Goal: Task Accomplishment & Management: Complete application form

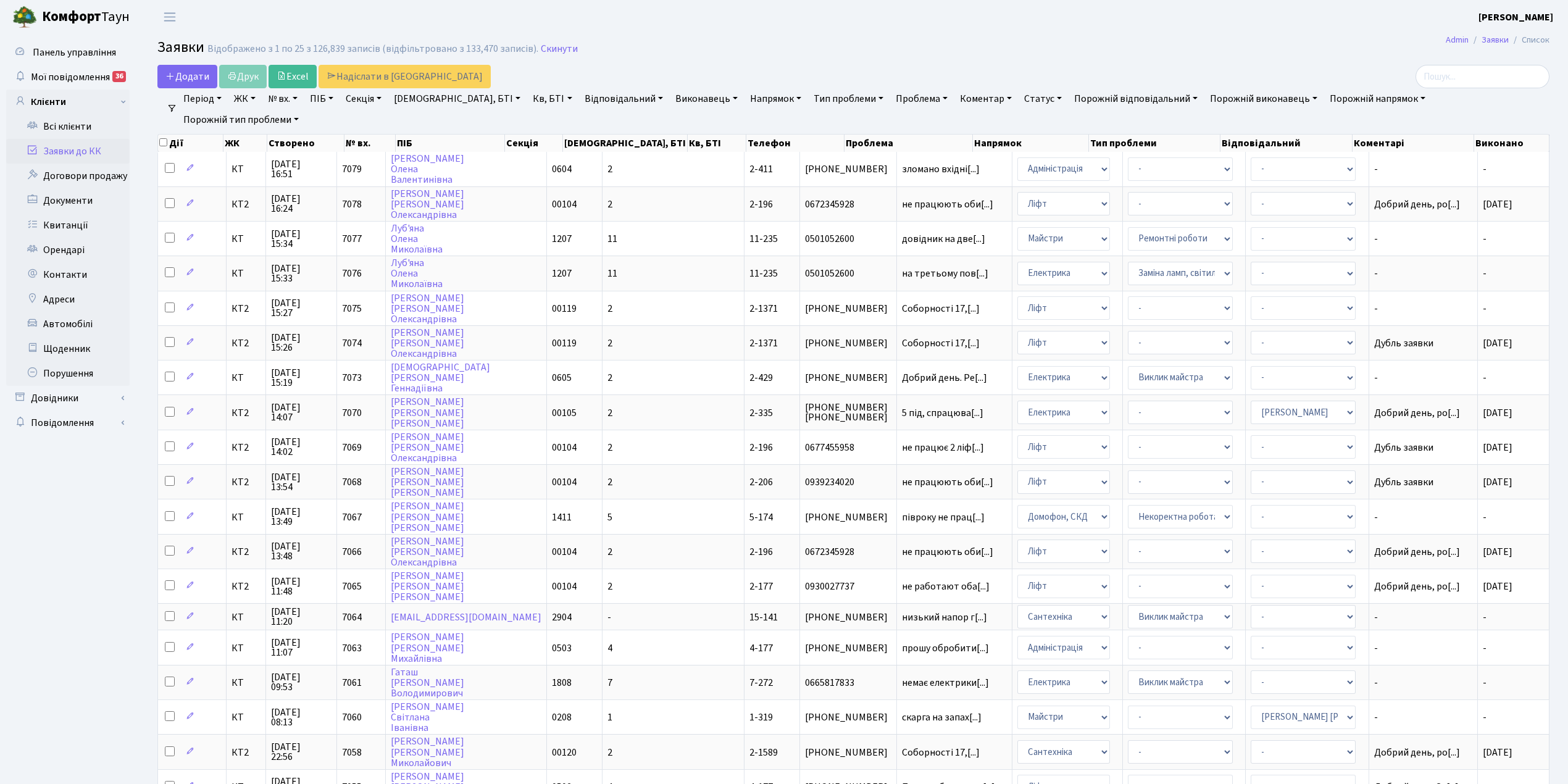
select select "25"
click at [185, 77] on span "Додати" at bounding box center [187, 76] width 44 height 14
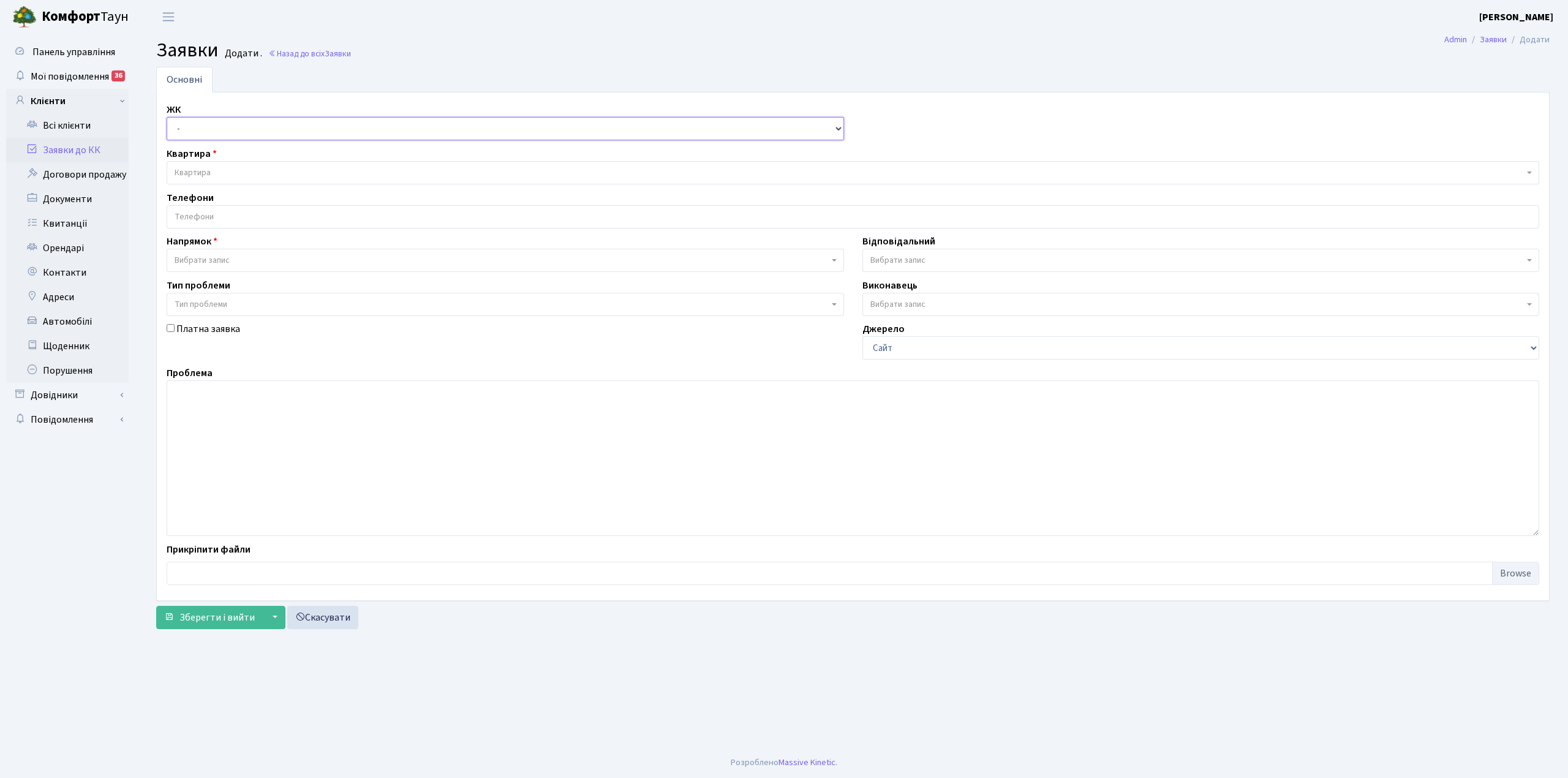
click at [201, 126] on select "- КТ, вул. Регенераторна, 4 КТ2, просп. [STREET_ADDRESS] [STREET_ADDRESS] [PERS…" at bounding box center [505, 129] width 677 height 24
select select "271"
click at [167, 118] on select "- КТ, вул. Регенераторна, 4 КТ2, просп. Соборності, 17 КТ3, вул. Березнева, 16 …" at bounding box center [505, 129] width 677 height 24
select select
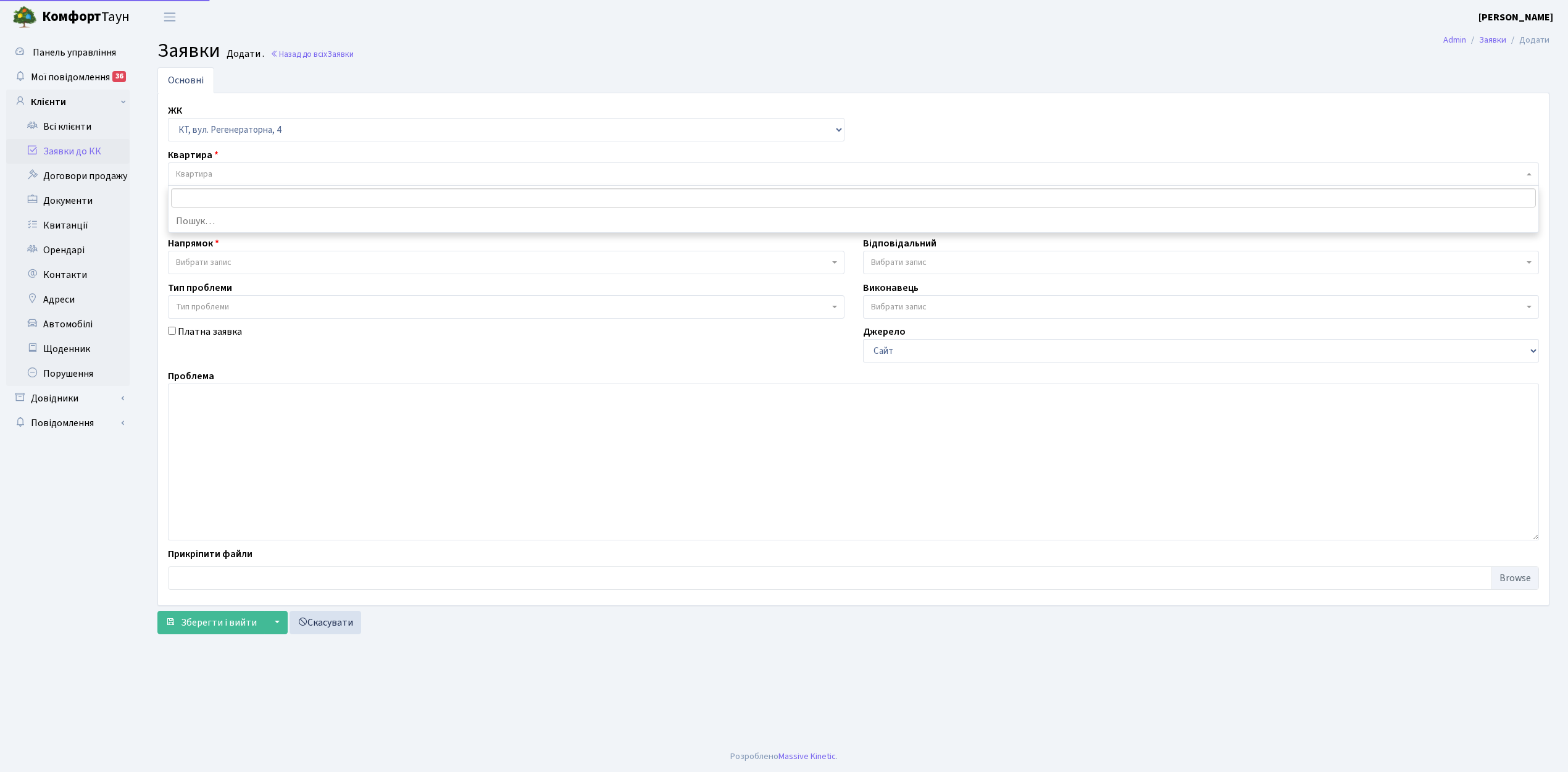
click at [229, 174] on span "Квартира" at bounding box center [849, 174] width 1347 height 13
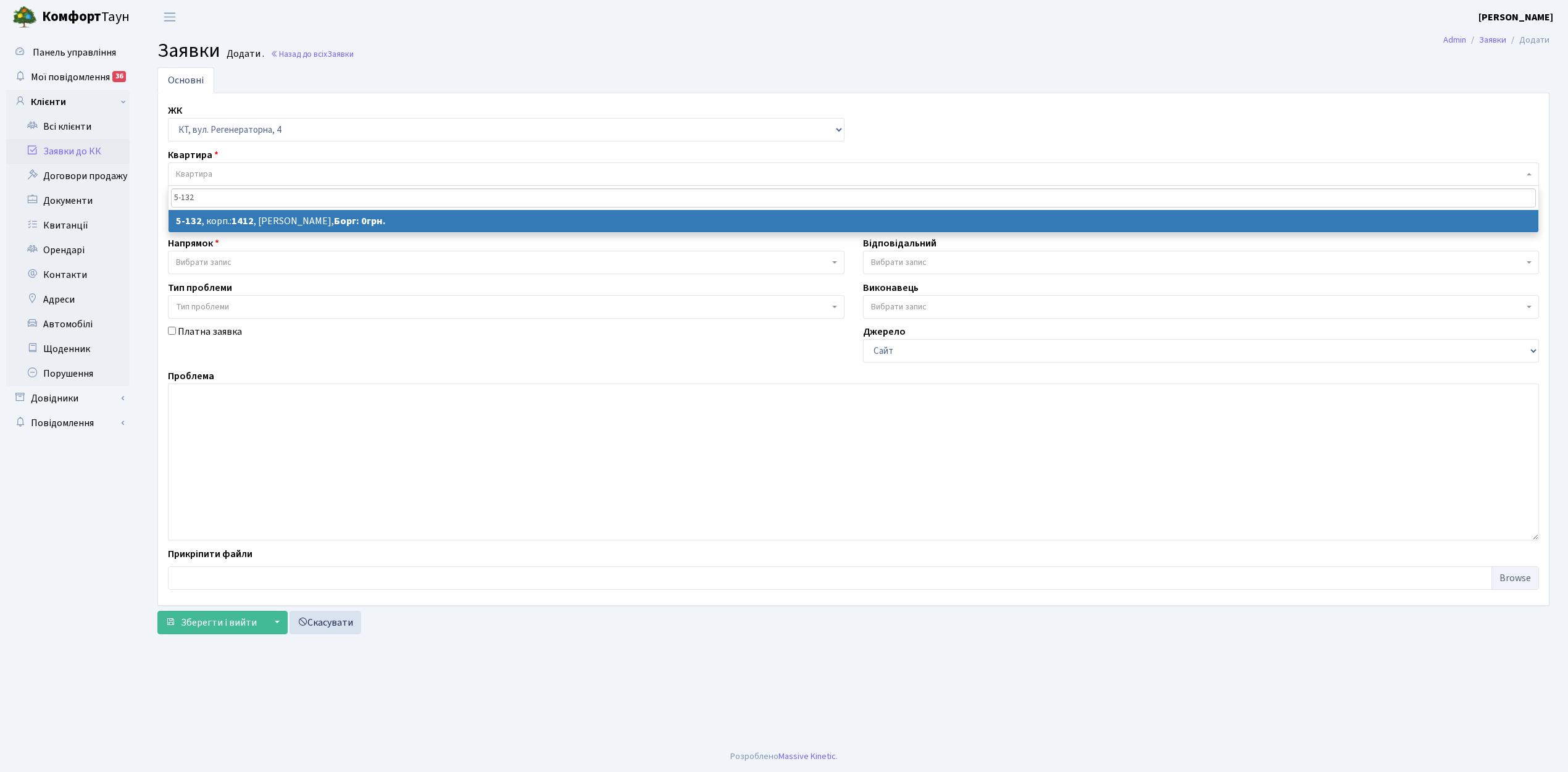
type input "5-132"
drag, startPoint x: 331, startPoint y: 225, endPoint x: 269, endPoint y: 239, distance: 63.6
select select
select select "2392"
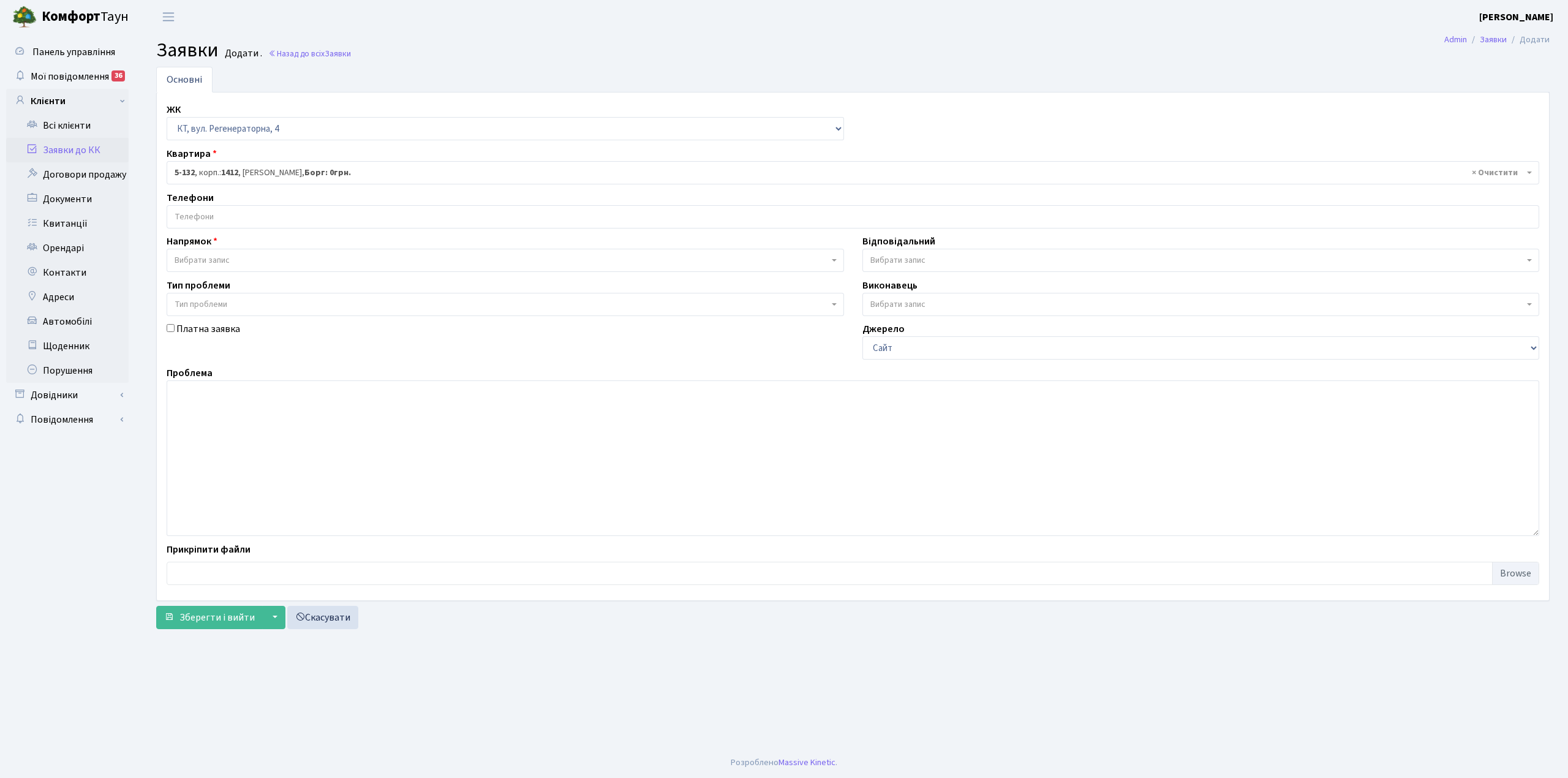
click at [262, 221] on input "search" at bounding box center [853, 217] width 1371 height 22
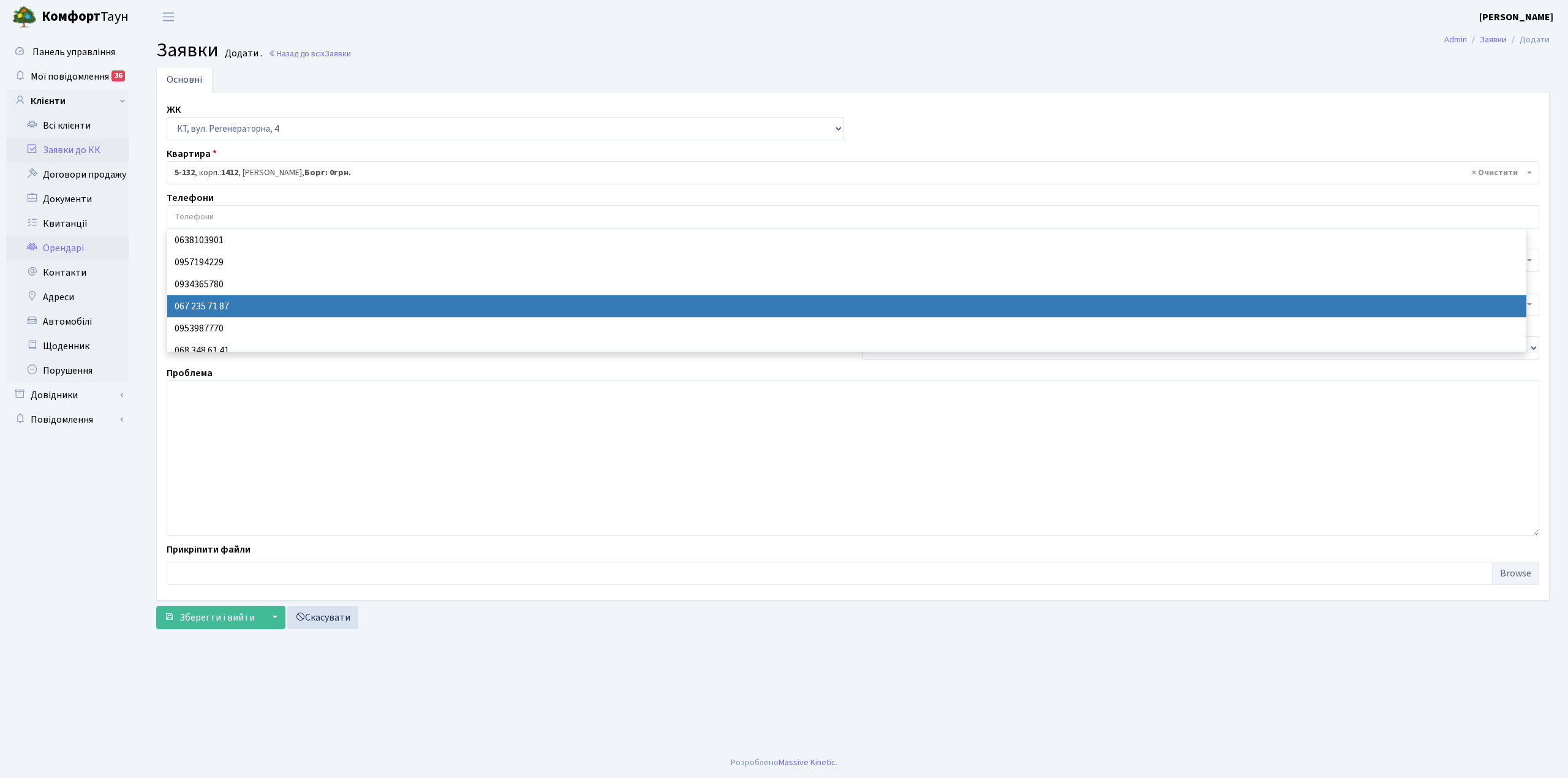
select select "74661"
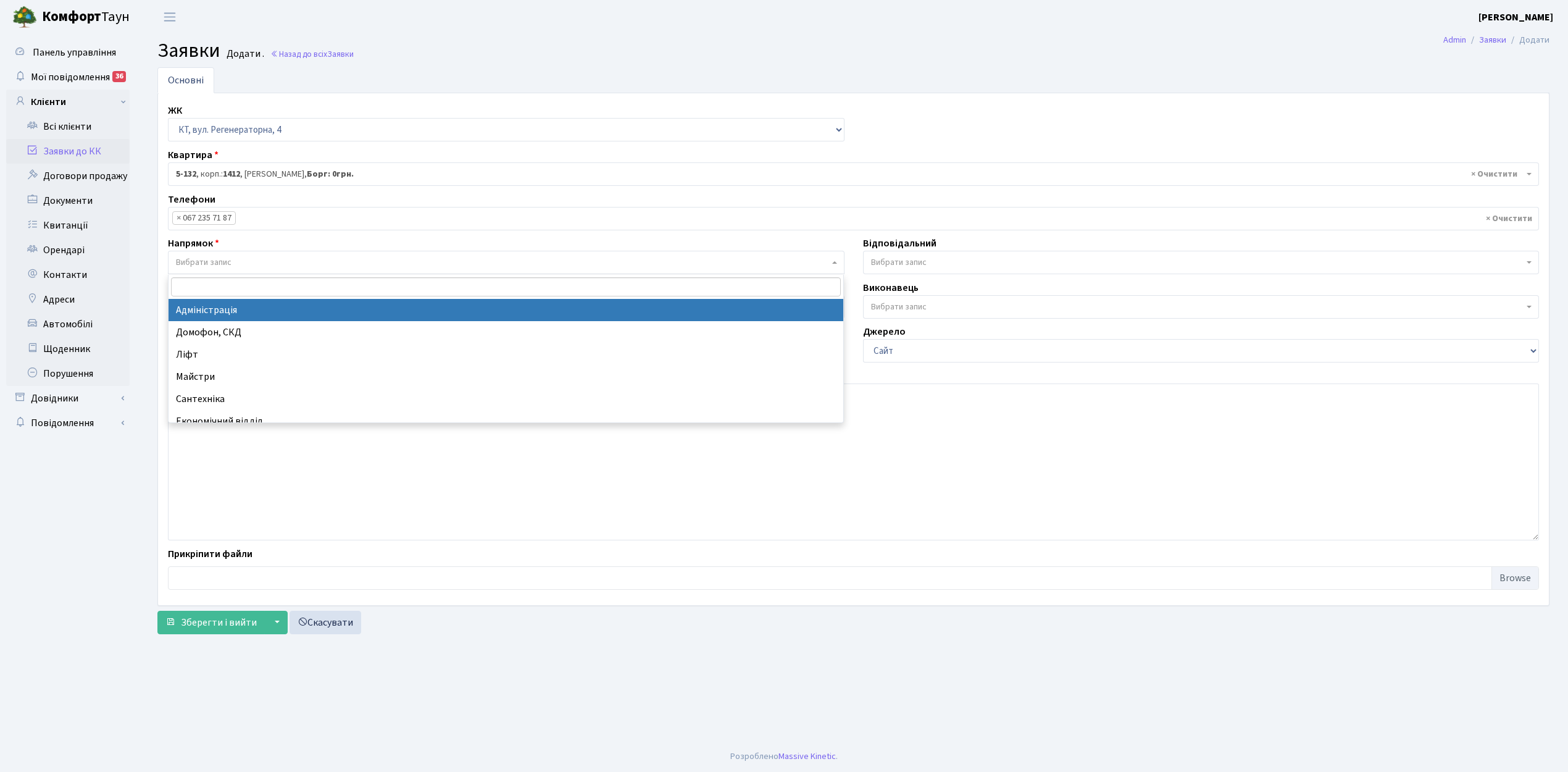
click at [193, 263] on span "Вибрати запис" at bounding box center [204, 262] width 56 height 13
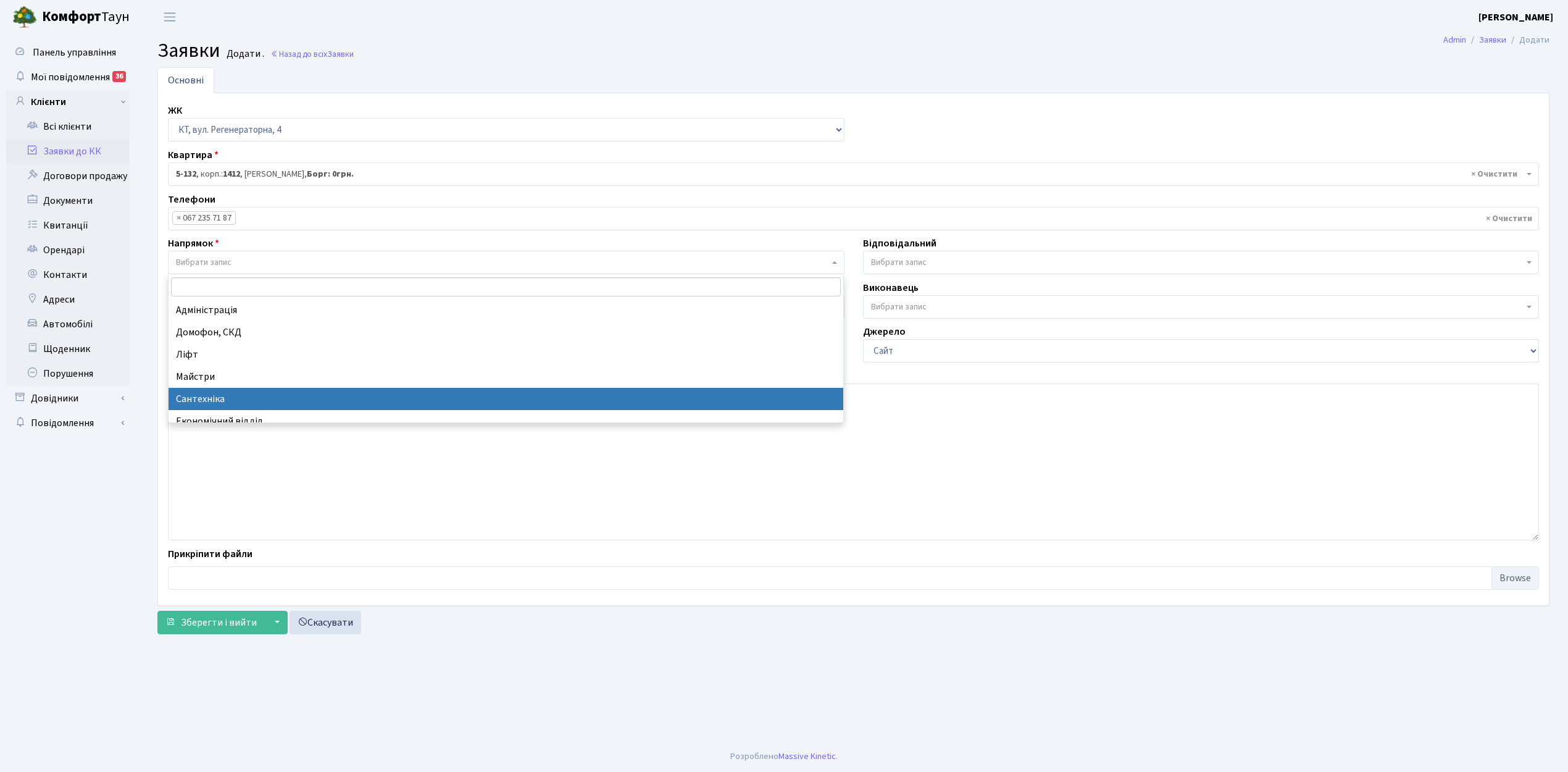
select select "2"
select select
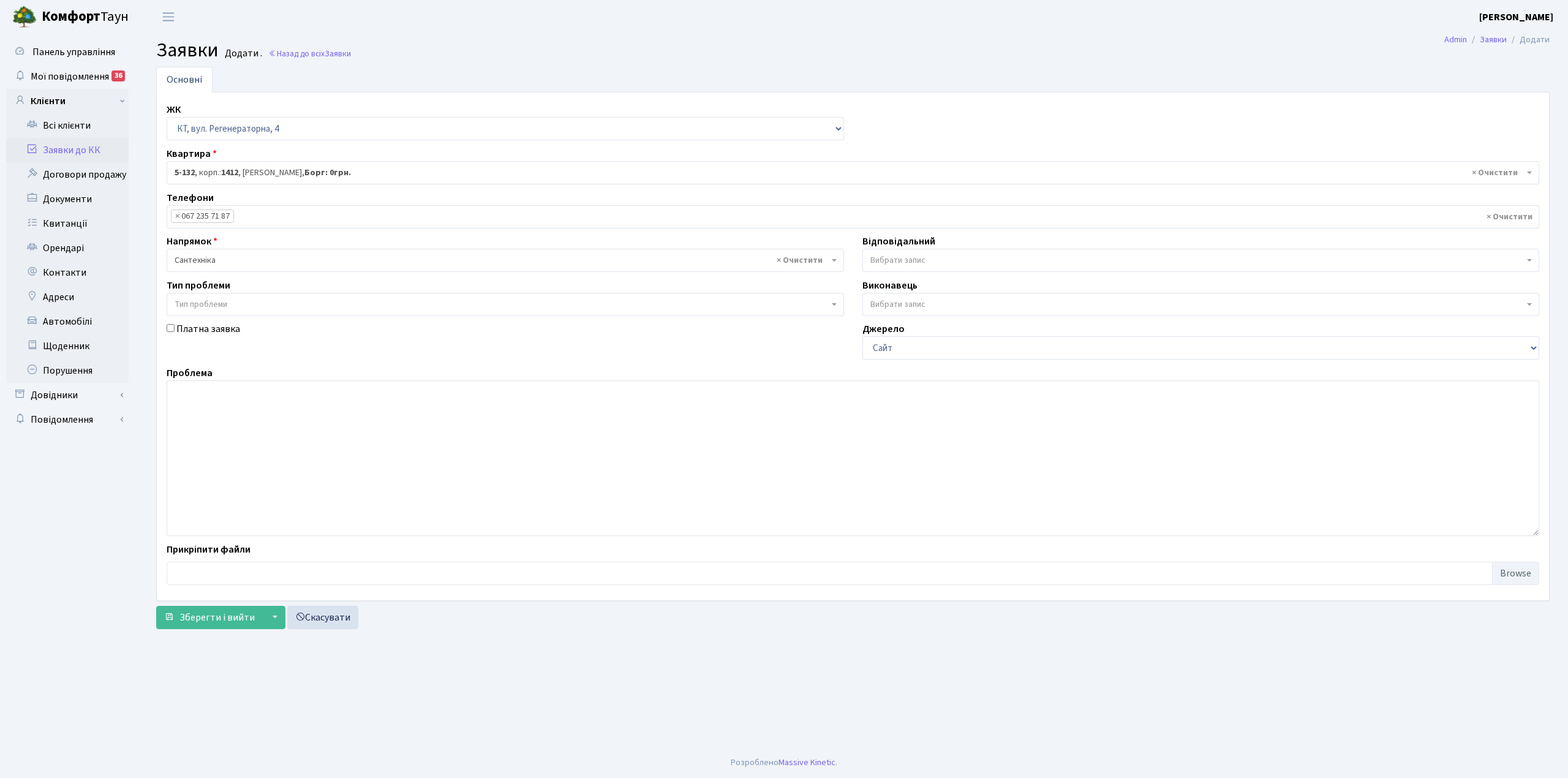
click at [889, 258] on span "Вибрати запис" at bounding box center [897, 260] width 55 height 13
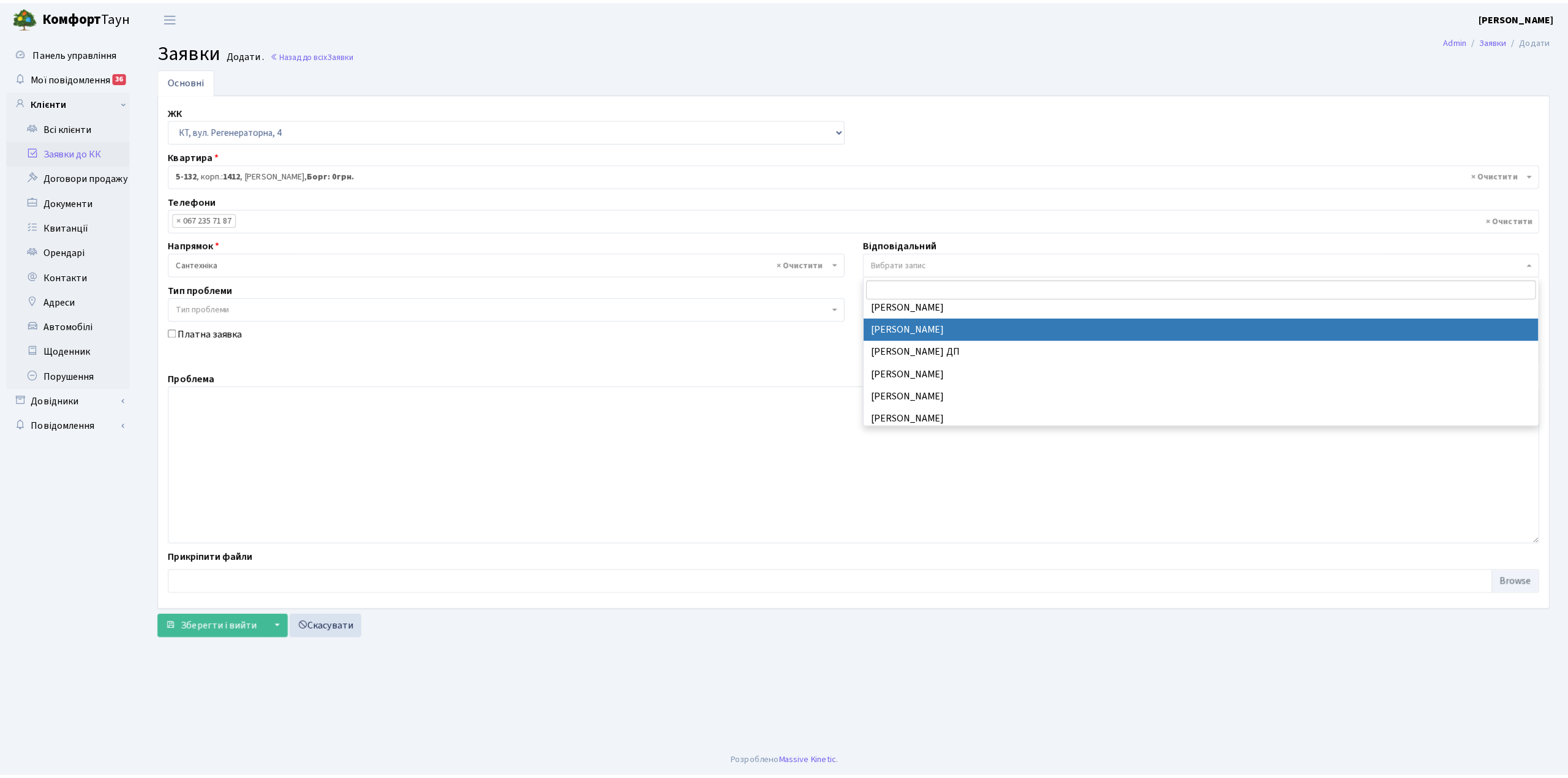
scroll to position [572, 0]
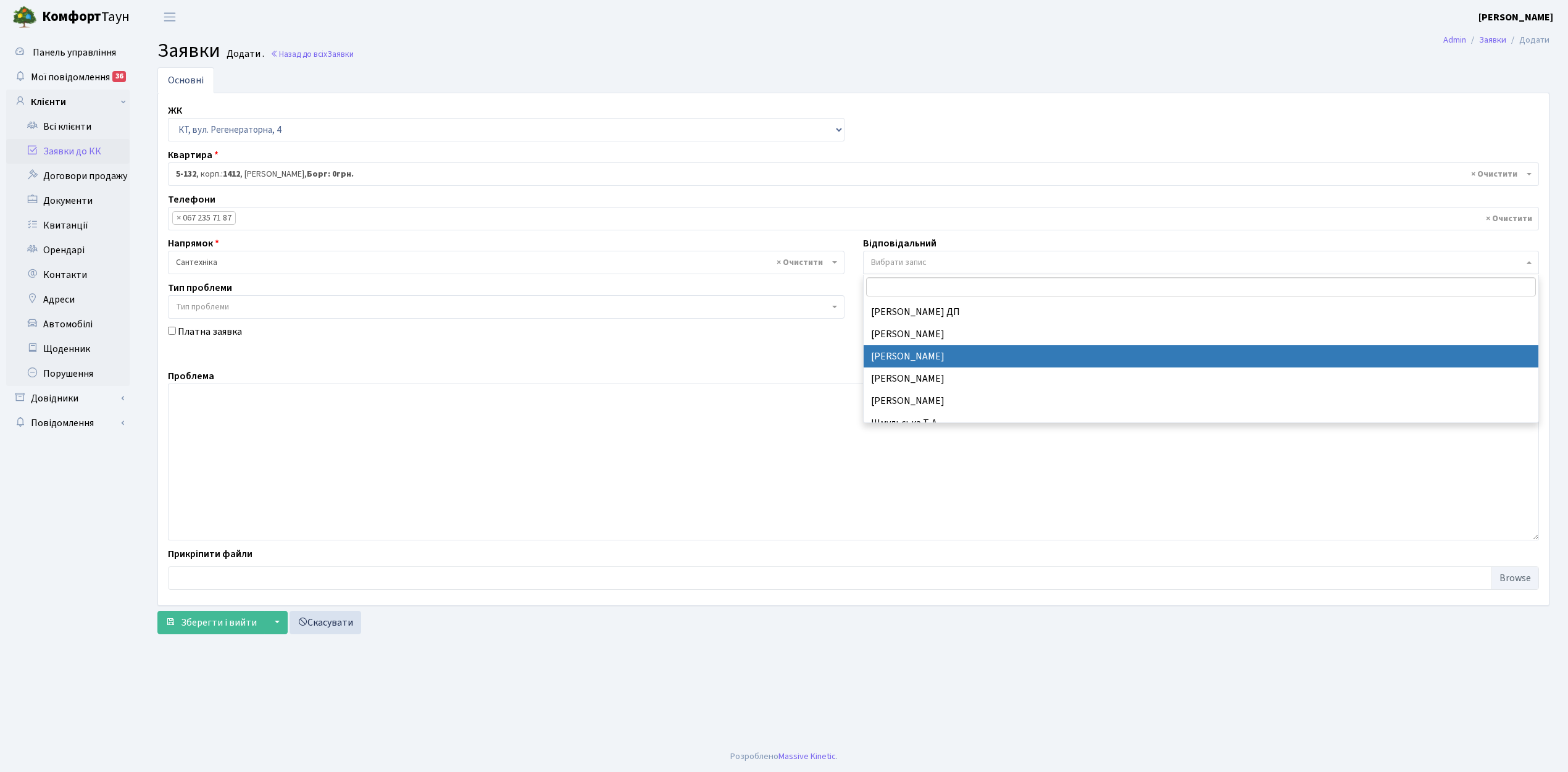
drag, startPoint x: 916, startPoint y: 346, endPoint x: 673, endPoint y: 460, distance: 268.4
select select "67"
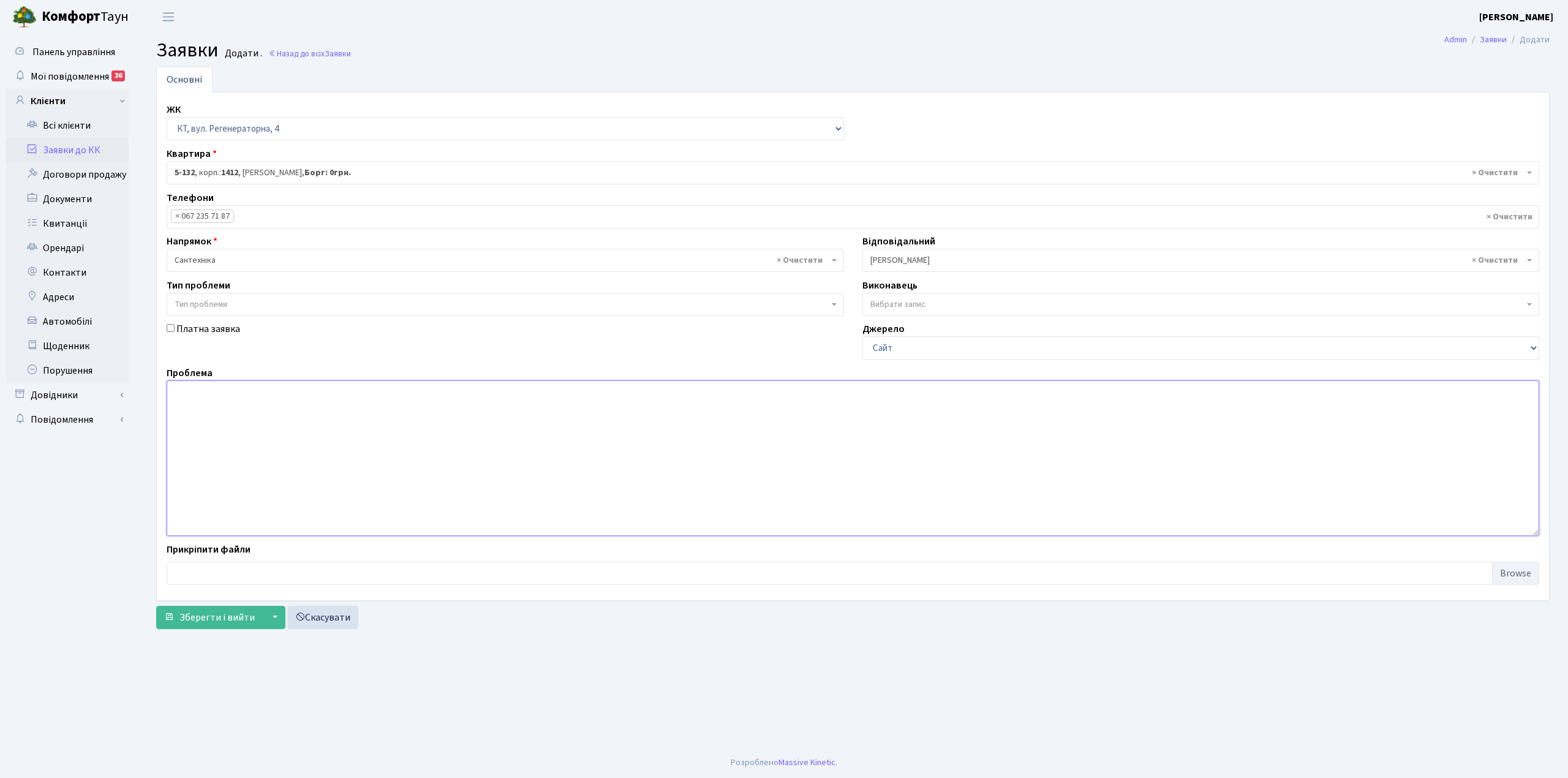
click at [243, 407] on textarea at bounding box center [853, 459] width 1373 height 156
type textarea "4 пар, 4 эт течь воды по стояку"
click at [209, 625] on span "Зберегти і вийти" at bounding box center [217, 618] width 75 height 14
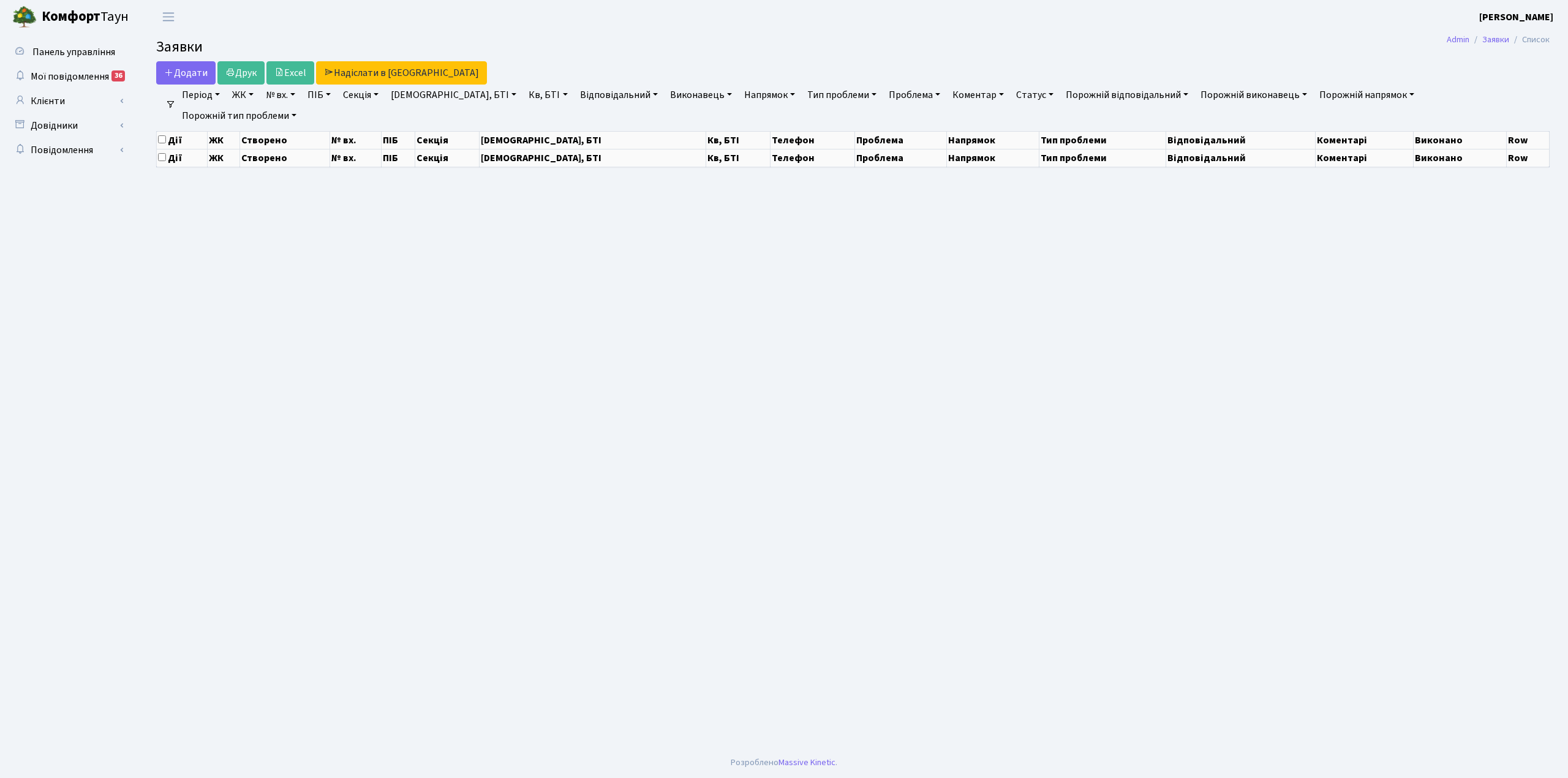
select select "25"
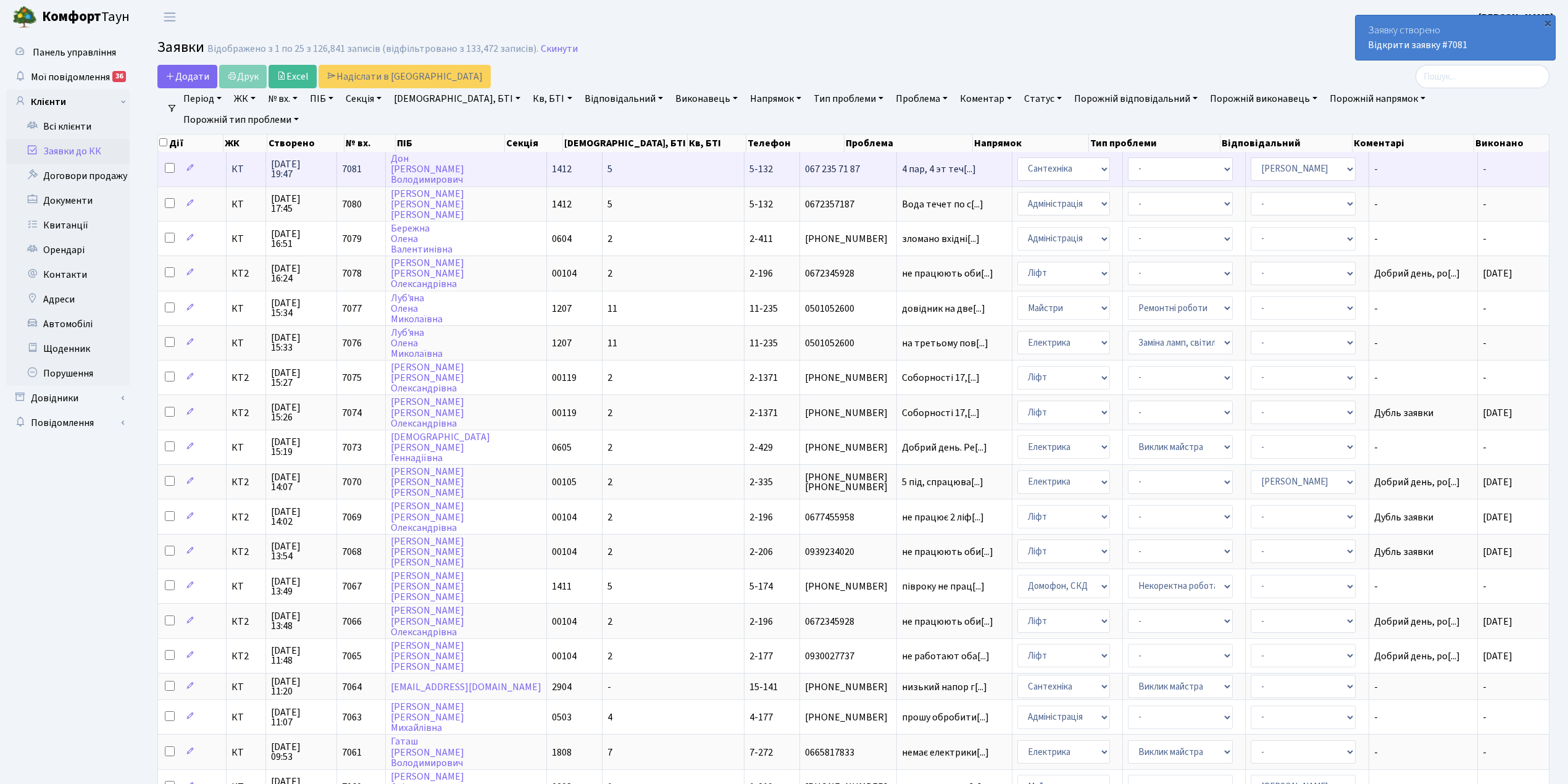
click at [616, 174] on td "5" at bounding box center [673, 168] width 142 height 34
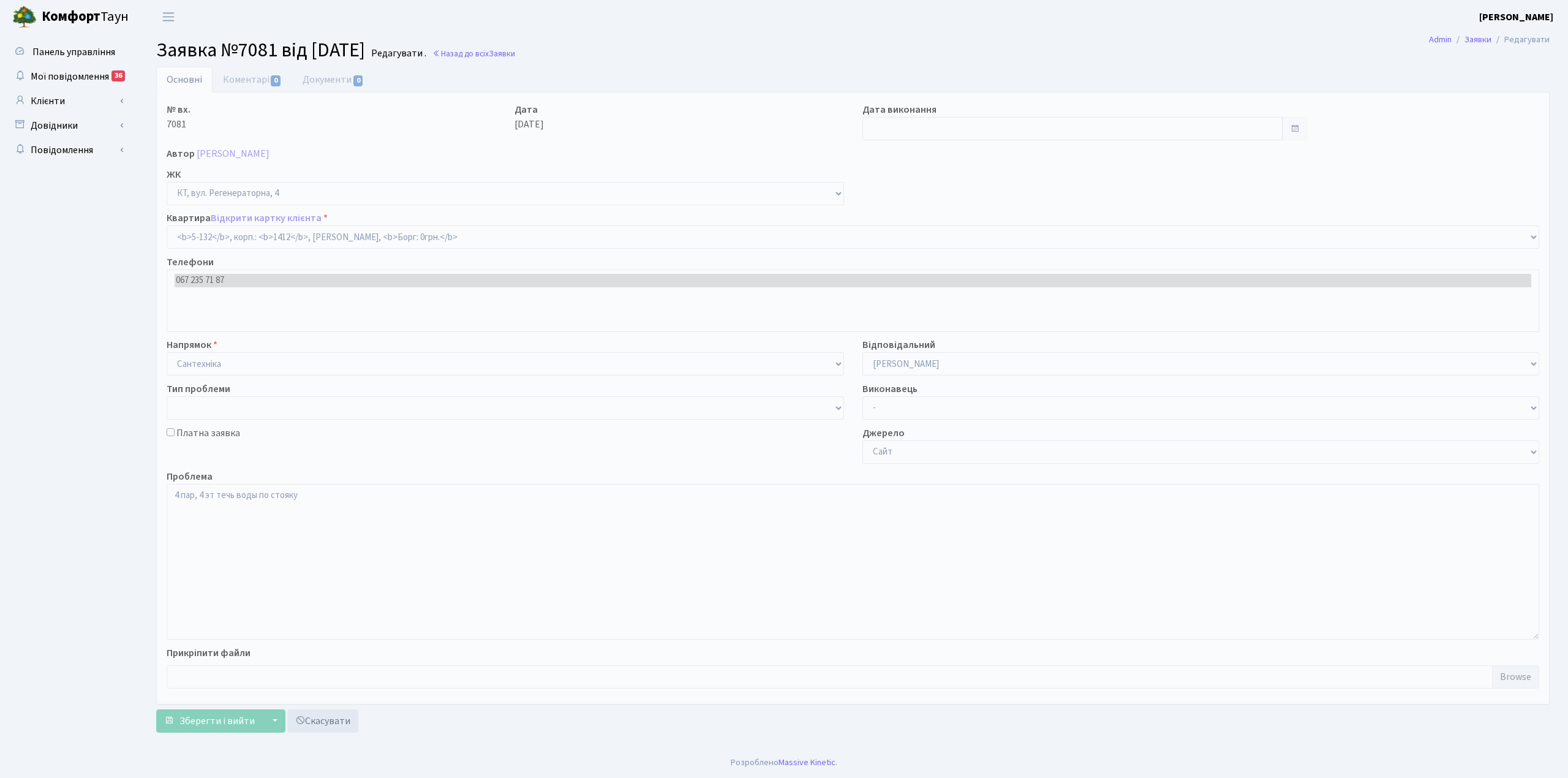
select select "2392"
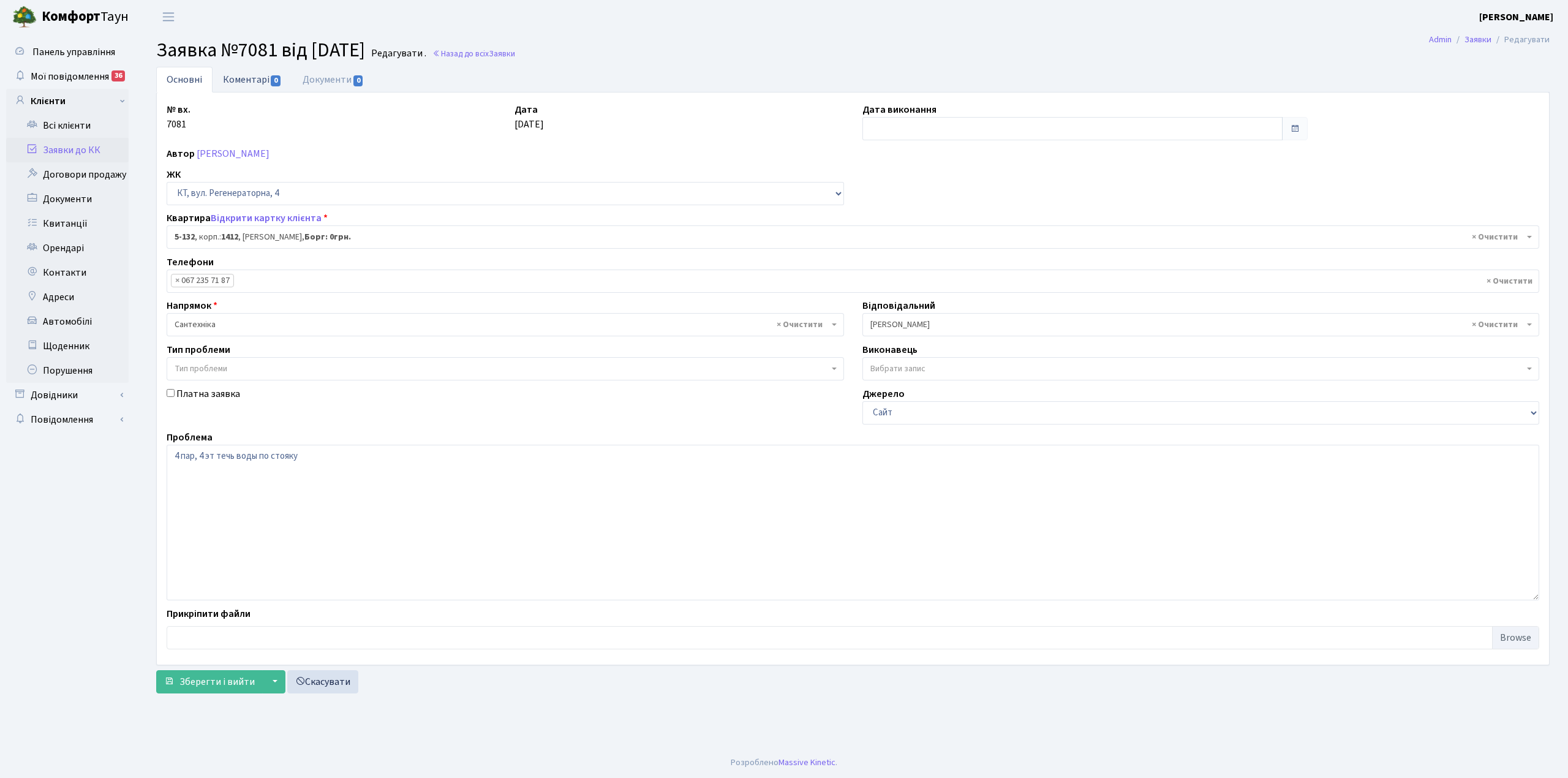
click at [264, 81] on link "Коментарі 0" at bounding box center [253, 80] width 80 height 25
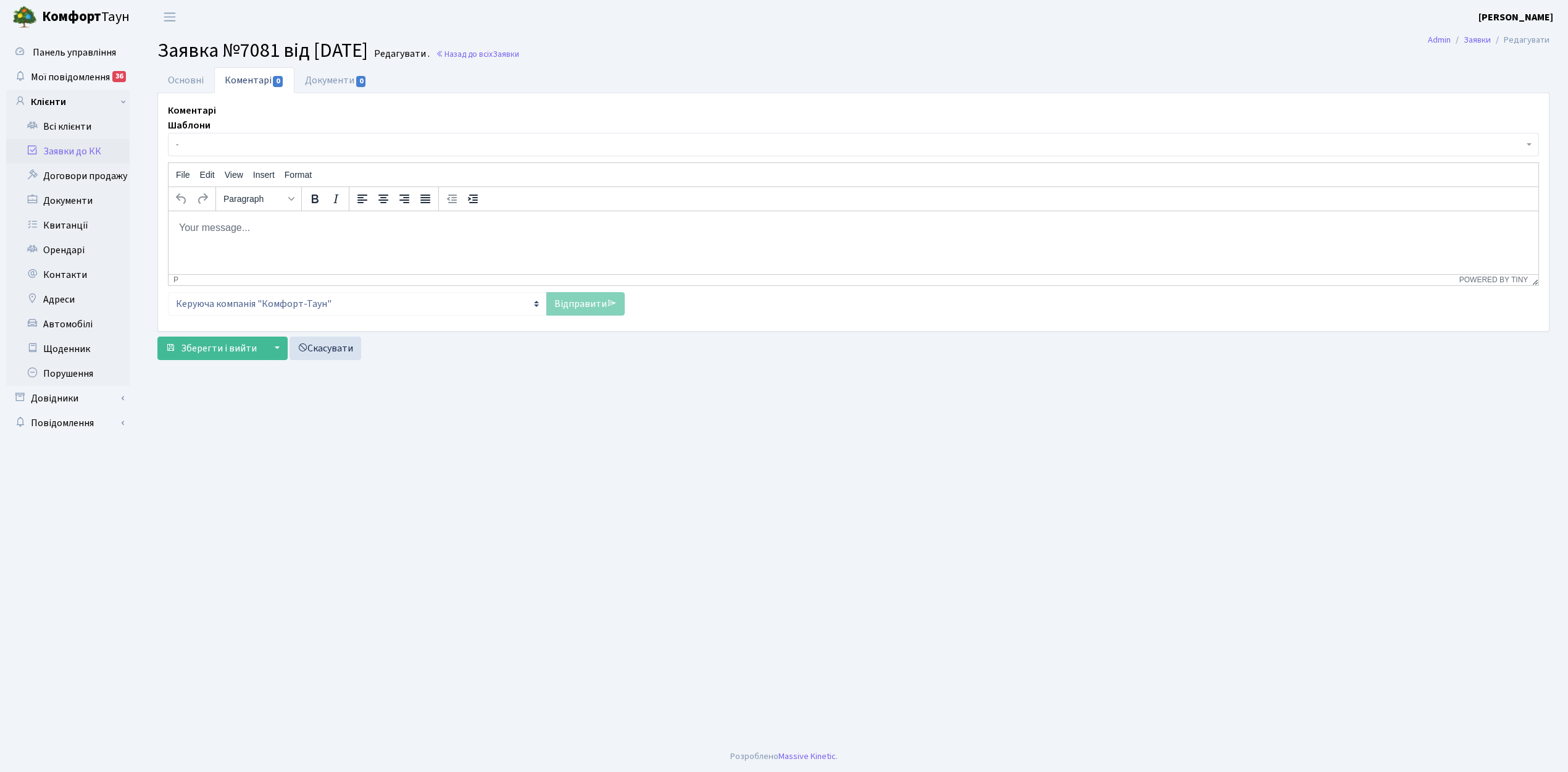
click at [250, 139] on span "-" at bounding box center [849, 144] width 1347 height 13
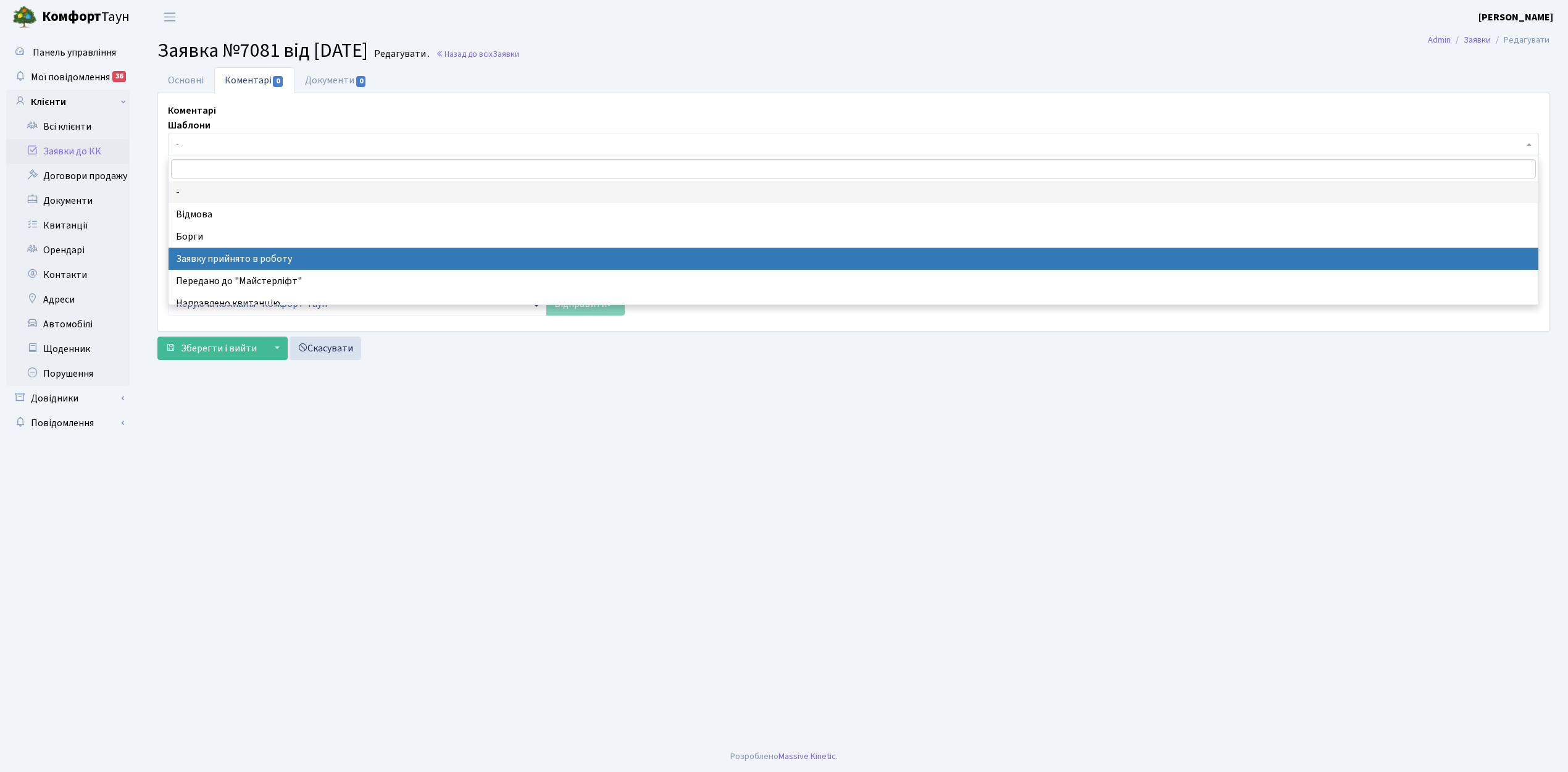
select select "7"
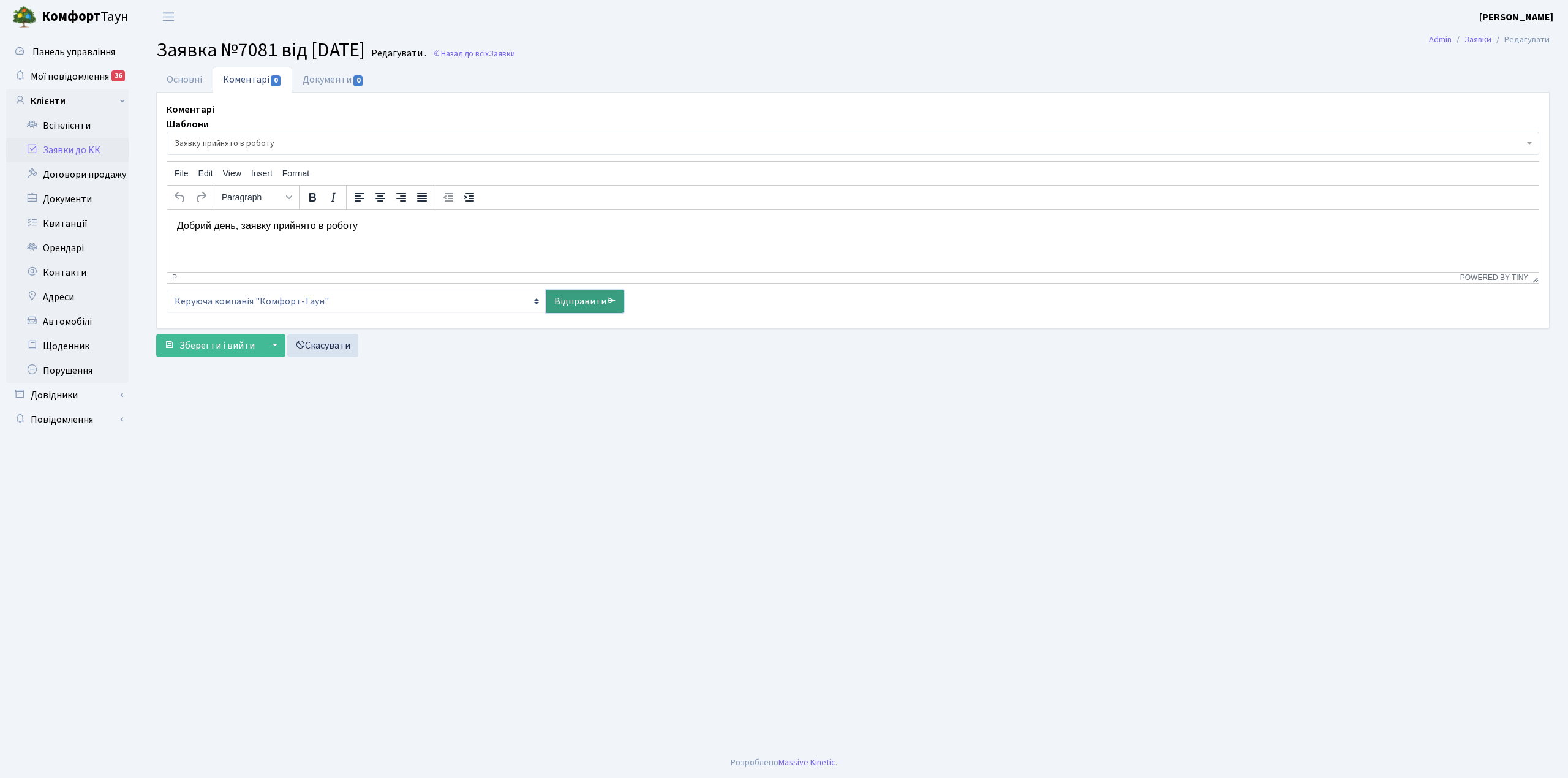
click at [577, 297] on link "Відправити" at bounding box center [586, 302] width 78 height 24
select select
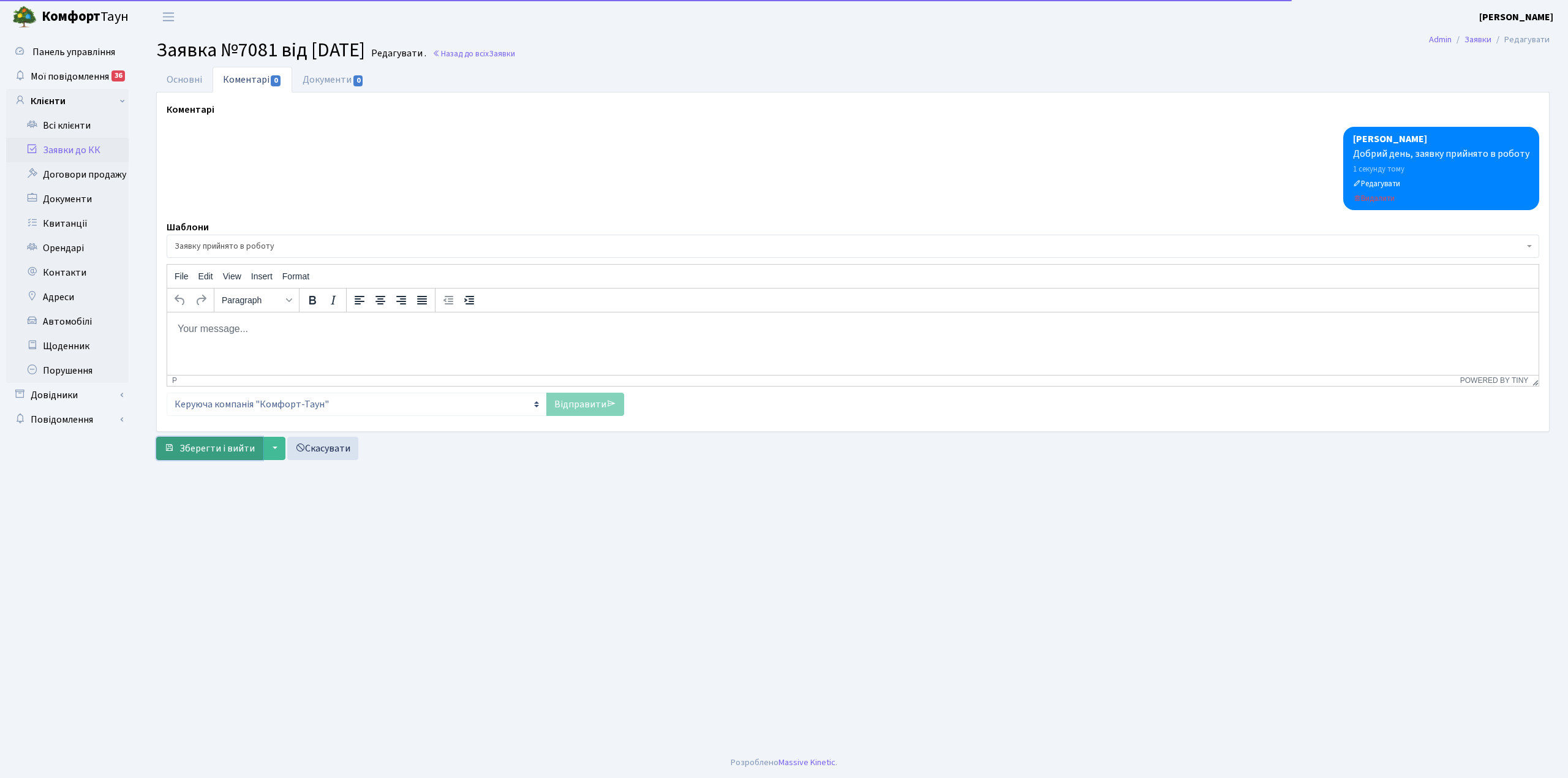
click at [215, 454] on span "Зберегти і вийти" at bounding box center [217, 448] width 75 height 14
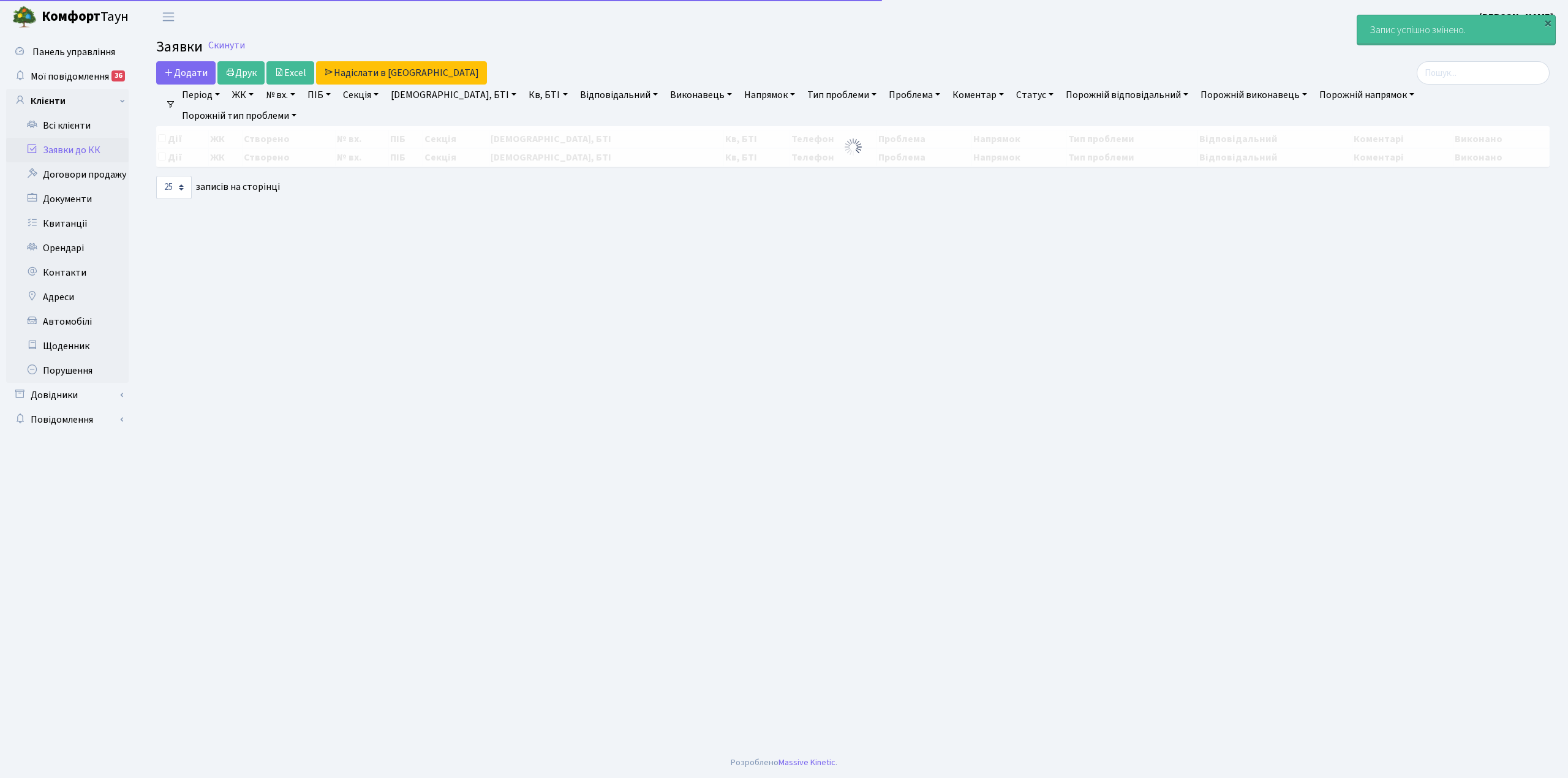
select select "25"
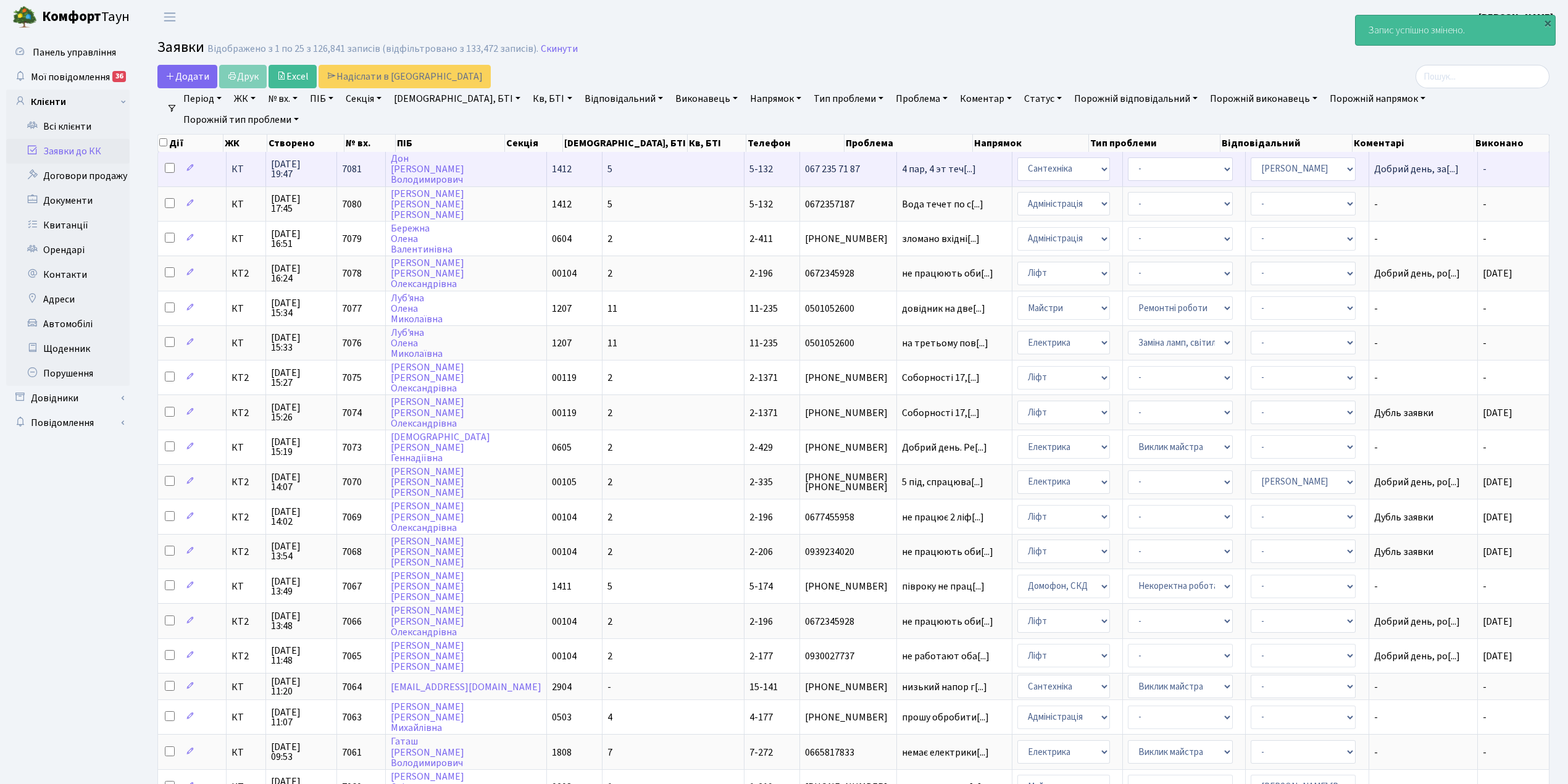
click at [628, 176] on td "5" at bounding box center [673, 168] width 142 height 34
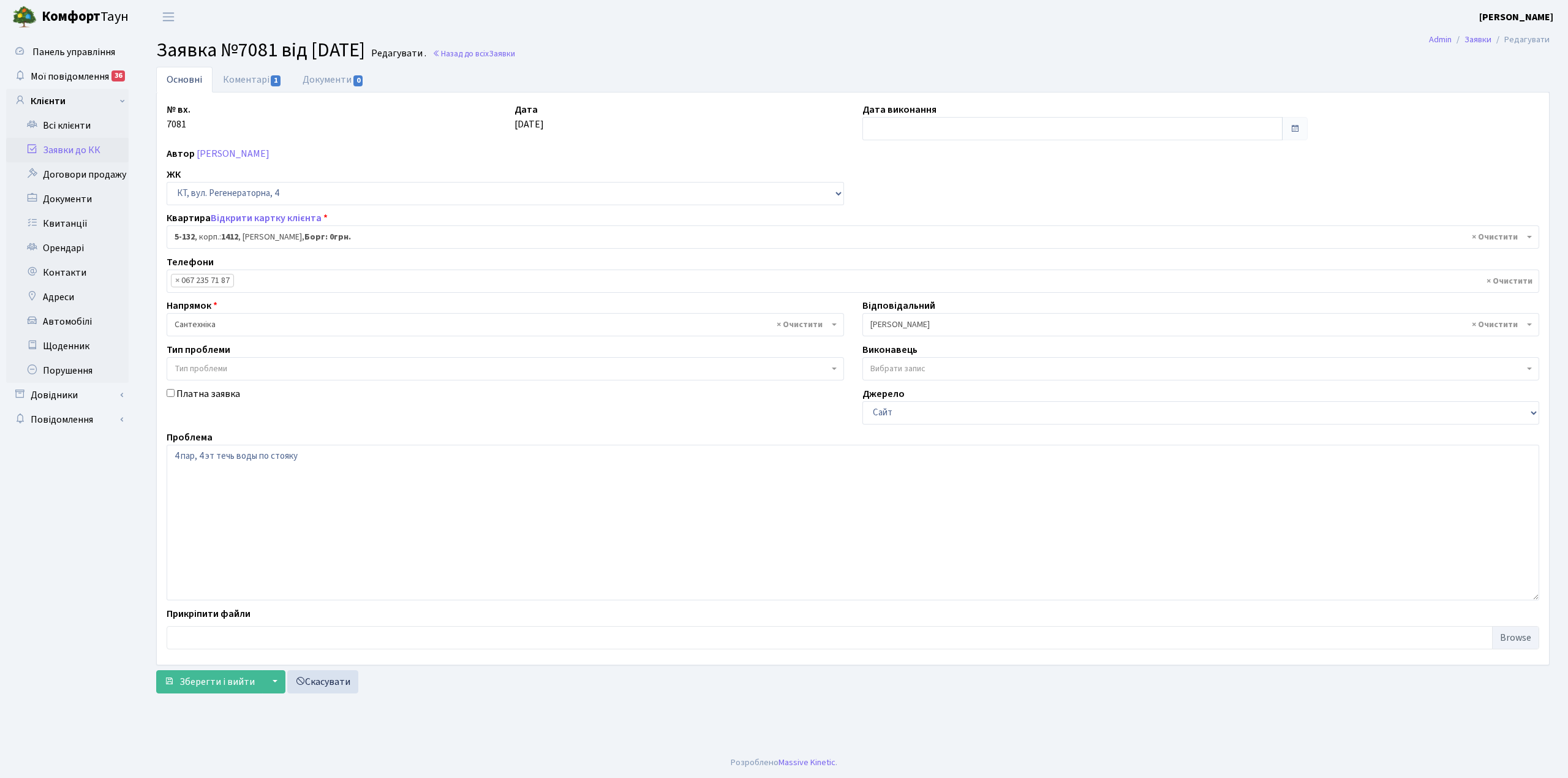
select select "2392"
click at [250, 79] on link "Коментарі 1" at bounding box center [253, 80] width 80 height 25
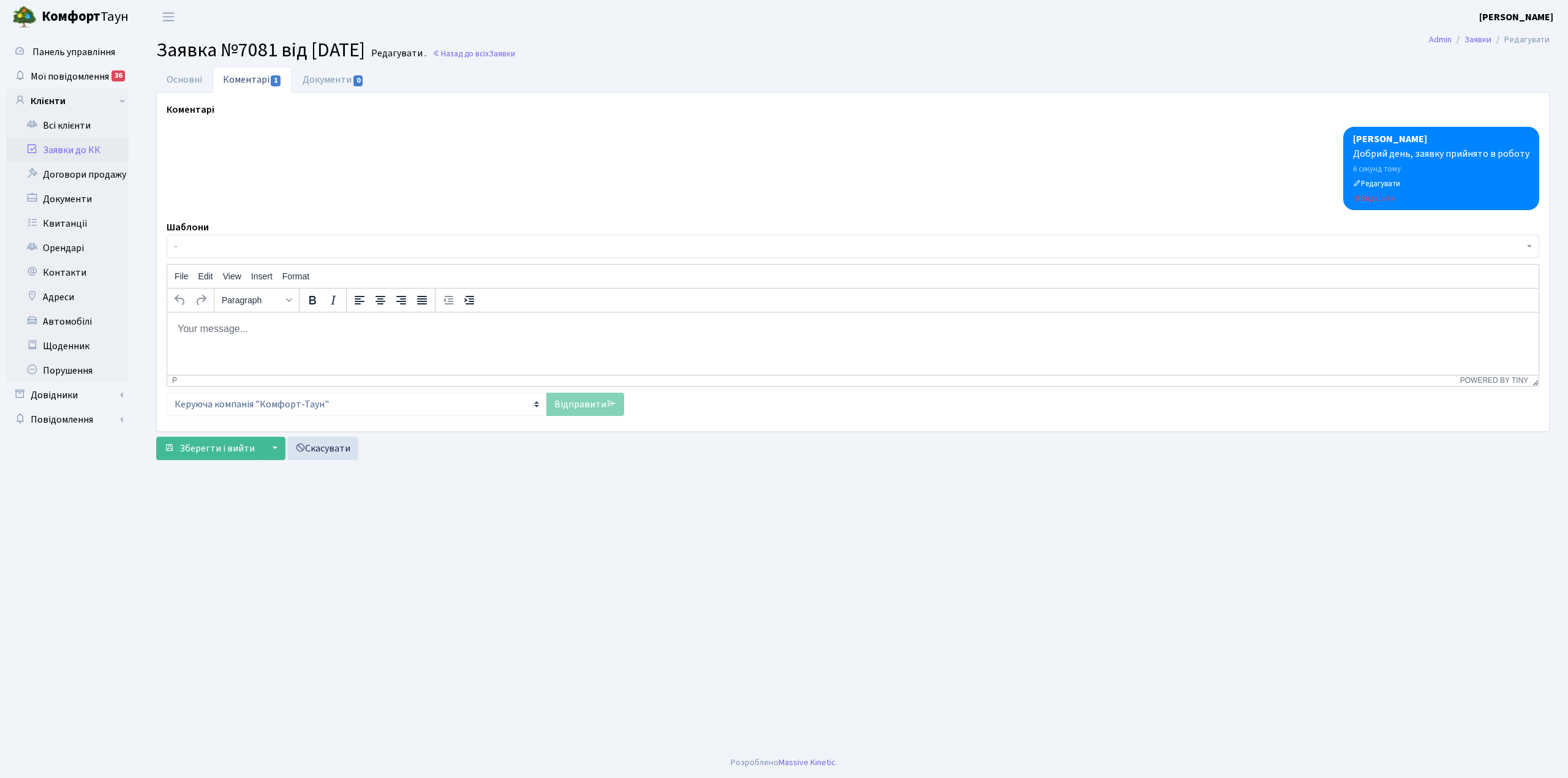
click at [210, 333] on body "Rich Text Area. Press ALT-0 for help." at bounding box center [853, 328] width 1352 height 14
click at [565, 405] on link "Відправити" at bounding box center [586, 404] width 78 height 24
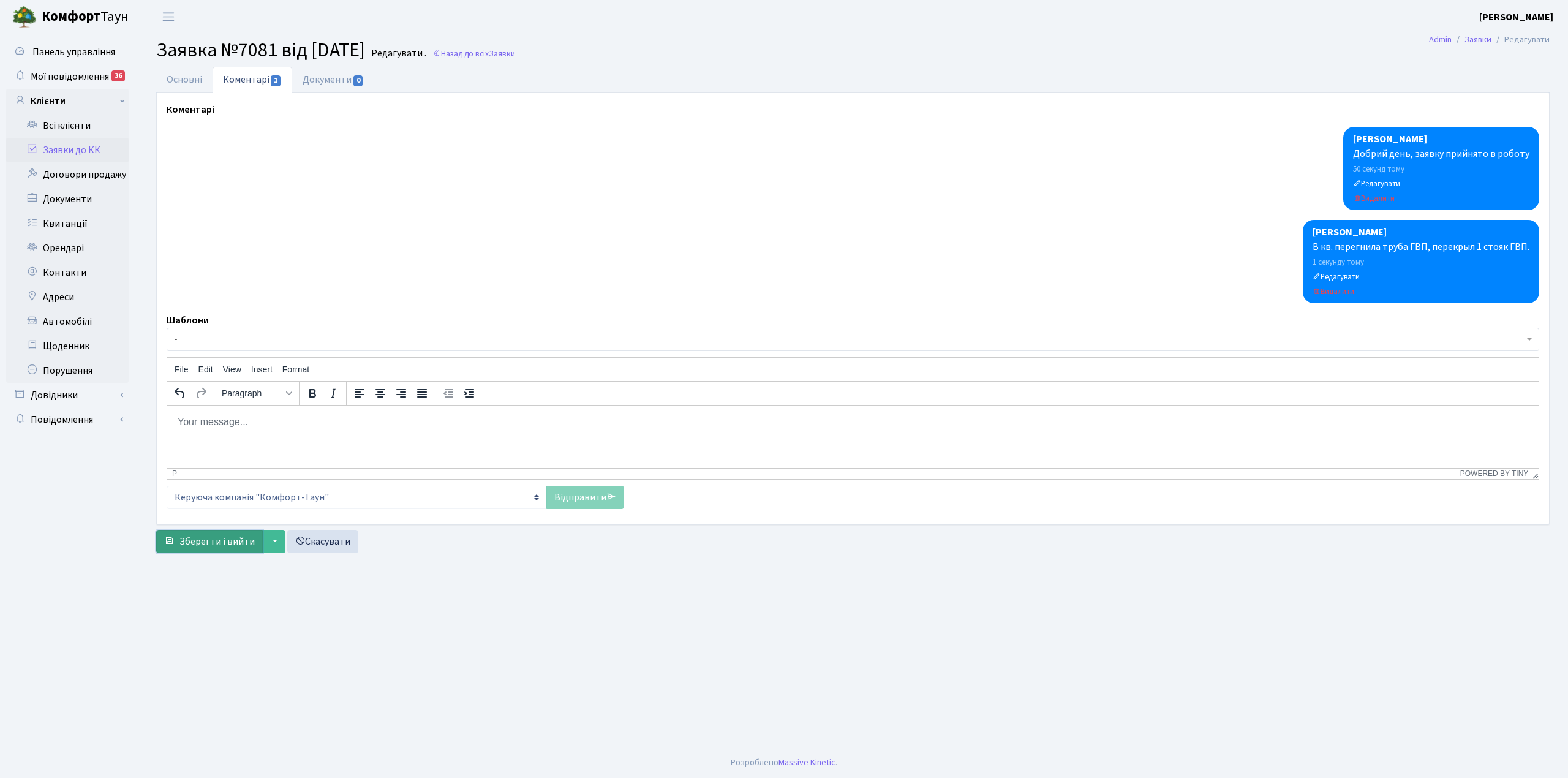
click at [229, 549] on span "Зберегти і вийти" at bounding box center [217, 541] width 75 height 14
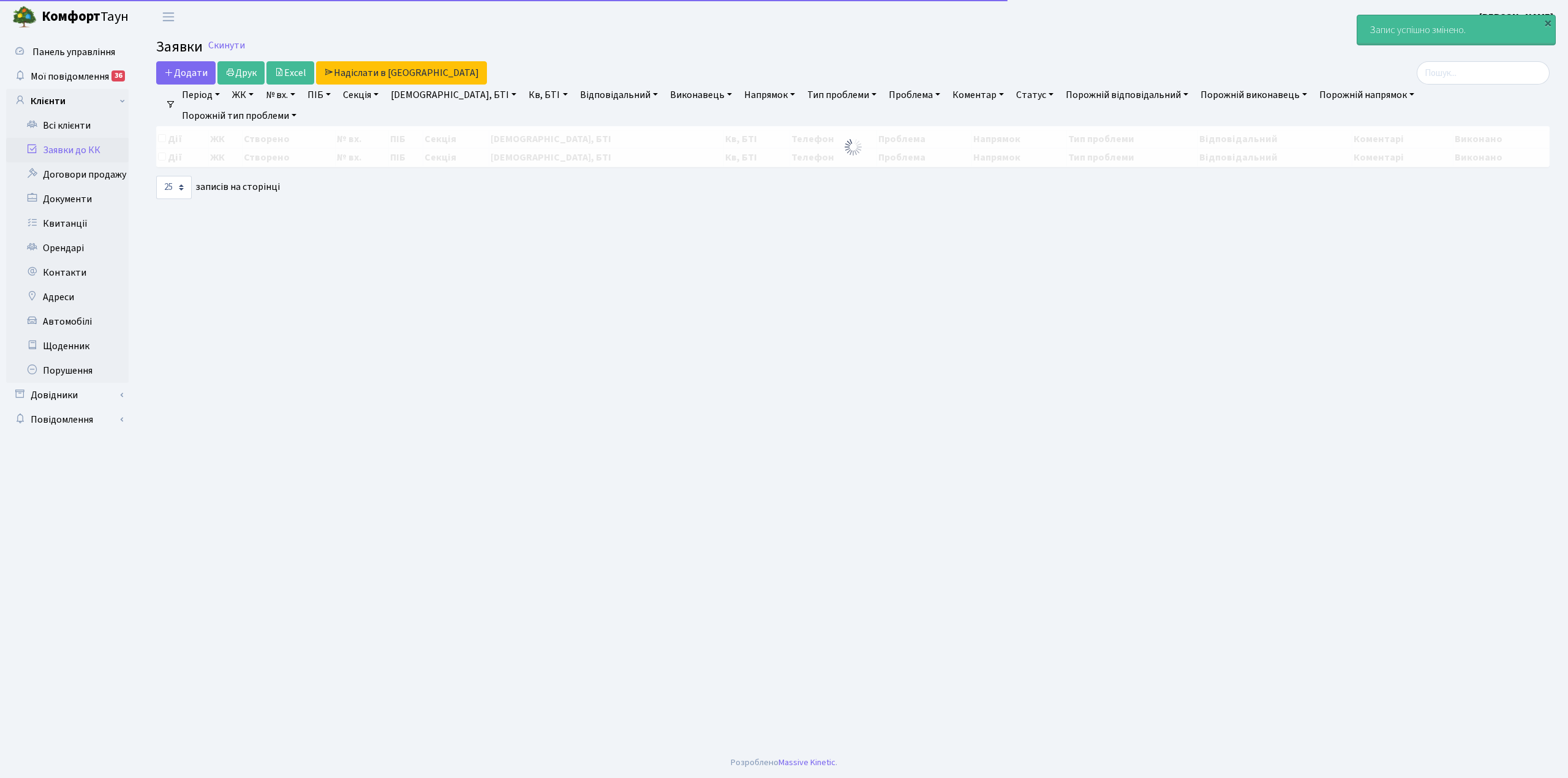
select select "25"
